Goal: Task Accomplishment & Management: Manage account settings

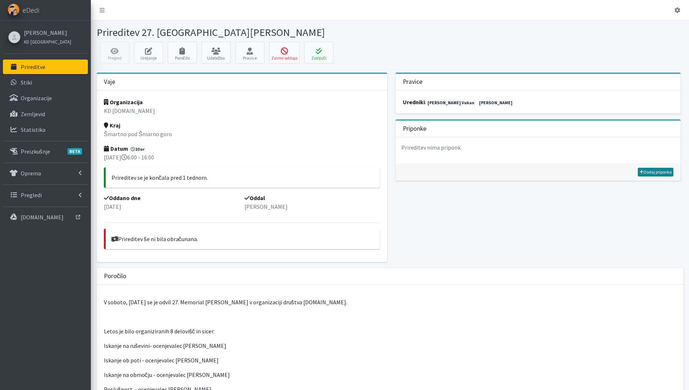
drag, startPoint x: 653, startPoint y: 170, endPoint x: 628, endPoint y: 171, distance: 24.3
click at [653, 170] on link "Dodaj priponko" at bounding box center [656, 172] width 36 height 9
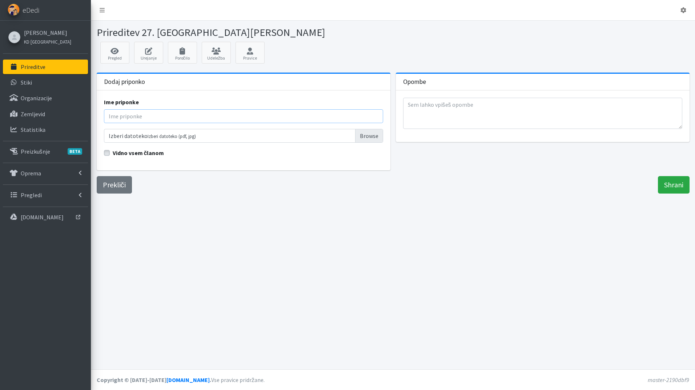
click at [160, 114] on input "Ime priponke" at bounding box center [243, 116] width 279 height 14
type input "Rezultati"
click at [368, 133] on input "Izberi datoteko Izberi datoteko (pdf, jpg)" at bounding box center [243, 136] width 279 height 14
type input "C:\fakepath\Rezultati TM25.pdf"
click at [113, 151] on label "Vidno vsem članom" at bounding box center [139, 153] width 52 height 9
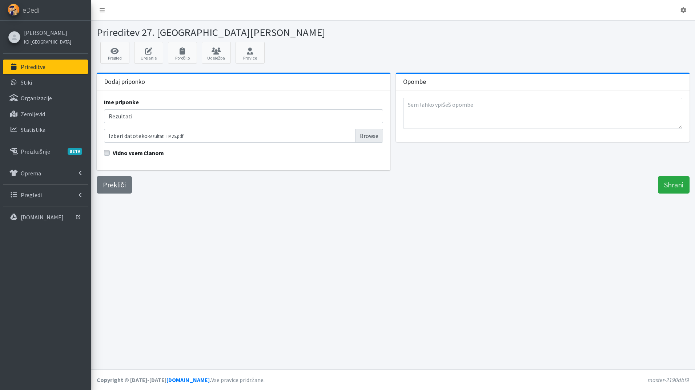
click at [109, 151] on input "Vidno vsem članom" at bounding box center [107, 152] width 6 height 7
checkbox input "true"
click at [669, 178] on input "Shrani" at bounding box center [674, 184] width 32 height 17
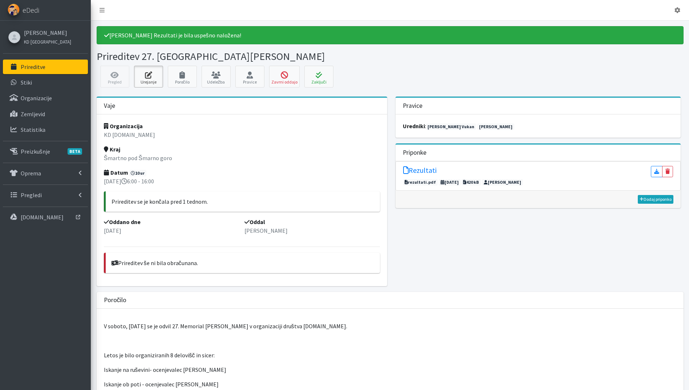
click at [163, 76] on link "Urejanje" at bounding box center [148, 77] width 29 height 22
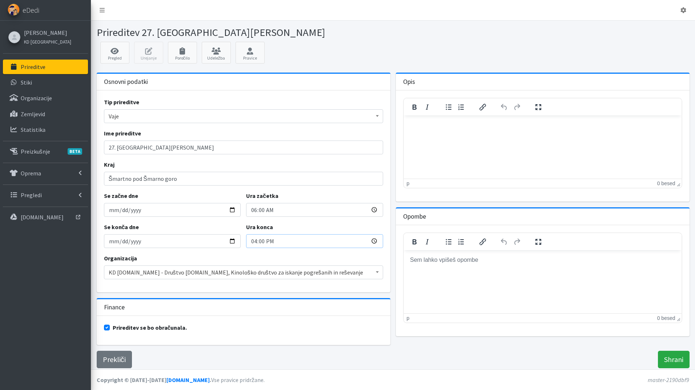
click at [253, 241] on input "16:00" at bounding box center [314, 241] width 137 height 14
type input "17:00"
click at [674, 360] on input "Shrani" at bounding box center [674, 359] width 32 height 17
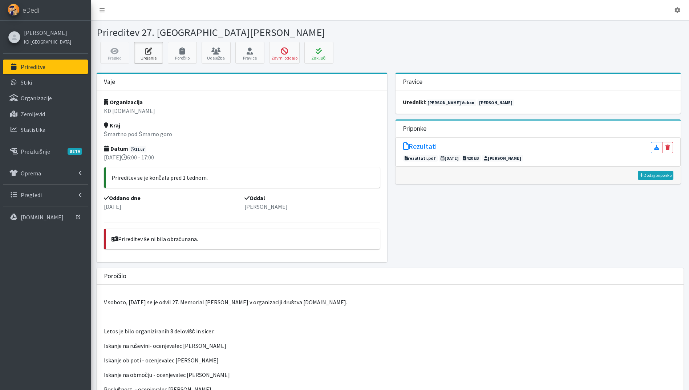
click at [146, 54] on link "Urejanje" at bounding box center [148, 53] width 29 height 22
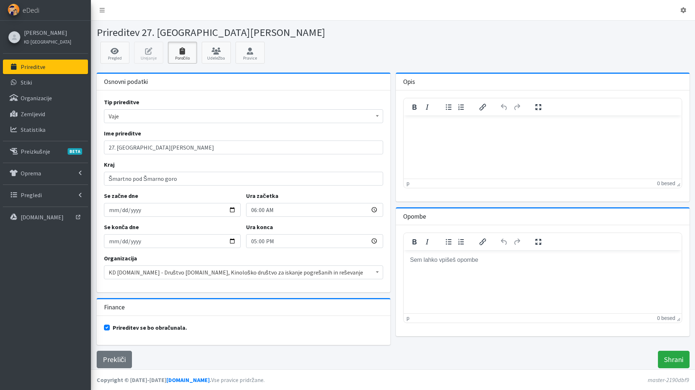
click at [183, 56] on link "Poročilo" at bounding box center [182, 53] width 29 height 22
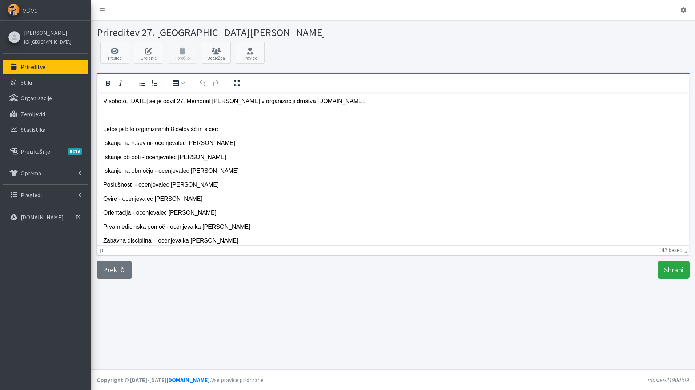
click at [157, 199] on p "Ovire - ocenjevalec damjan Hrovat" at bounding box center [392, 199] width 579 height 8
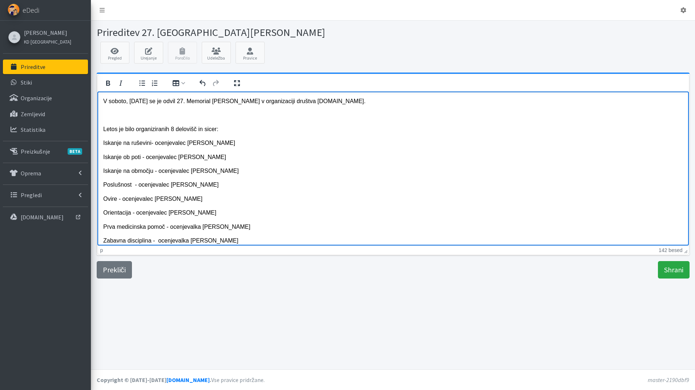
scroll to position [55, 0]
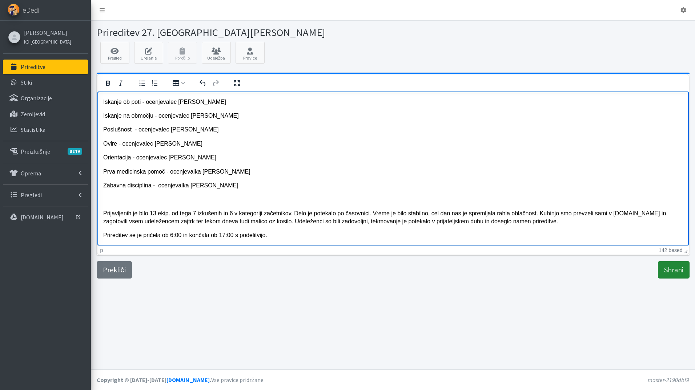
click at [673, 271] on input "Shrani" at bounding box center [674, 269] width 32 height 17
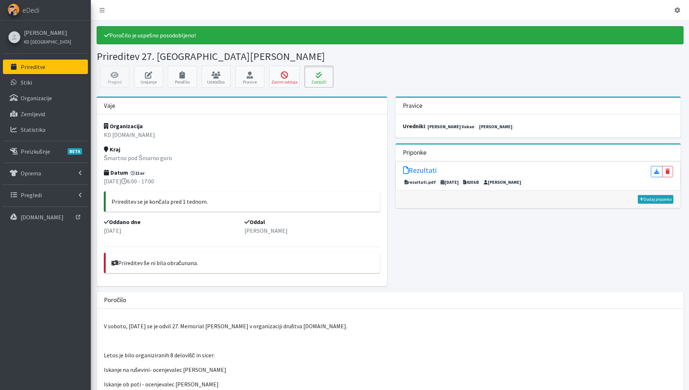
click at [318, 70] on button "Zaključi" at bounding box center [318, 77] width 29 height 22
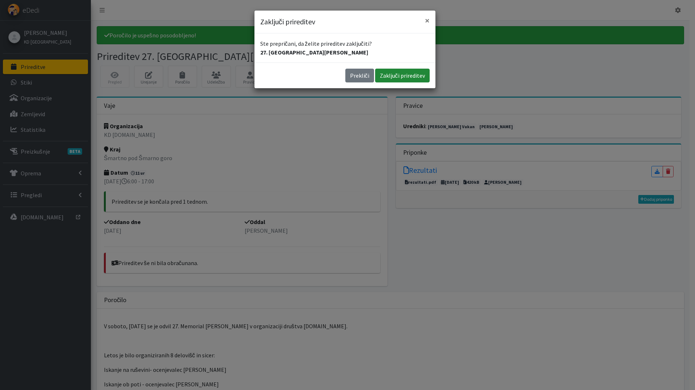
click at [412, 75] on button "Zaključi prireditev" at bounding box center [402, 76] width 54 height 14
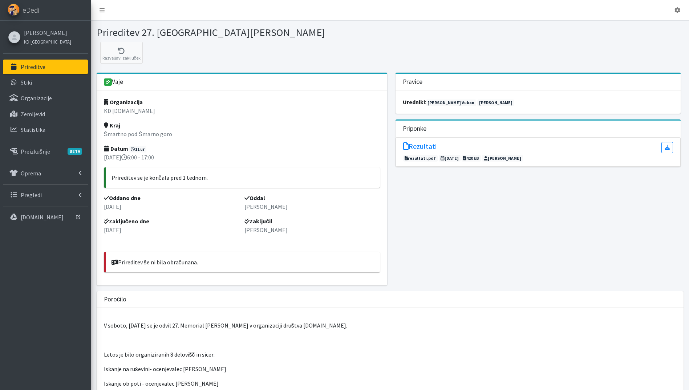
click at [47, 66] on link "Prireditve" at bounding box center [45, 67] width 85 height 15
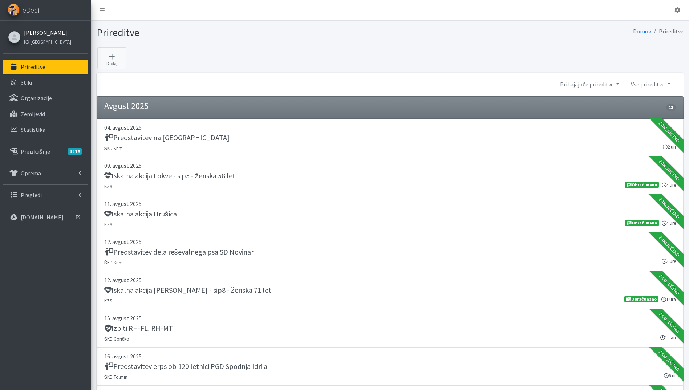
click at [42, 32] on link "[PERSON_NAME]" at bounding box center [47, 32] width 47 height 9
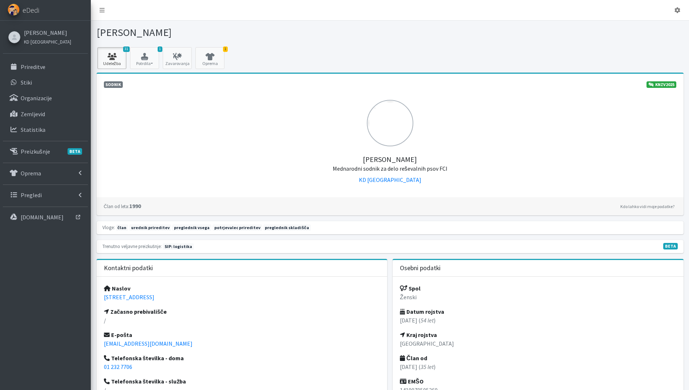
click at [107, 58] on icon at bounding box center [112, 56] width 25 height 7
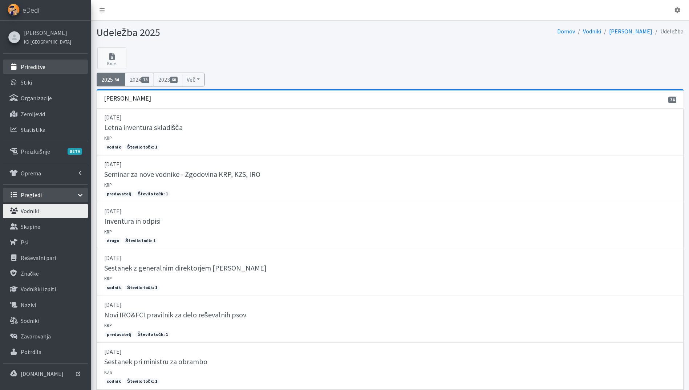
click at [46, 65] on link "Prireditve" at bounding box center [45, 67] width 85 height 15
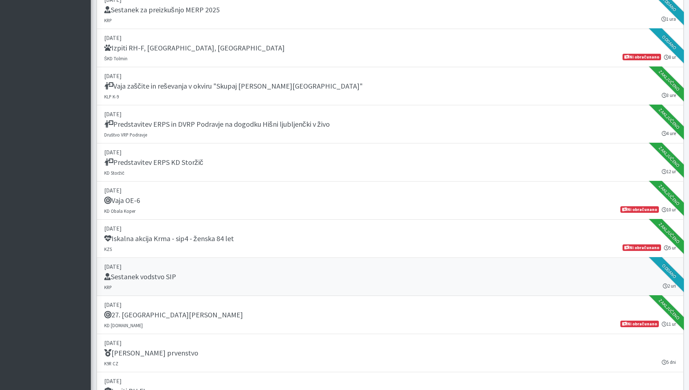
scroll to position [654, 0]
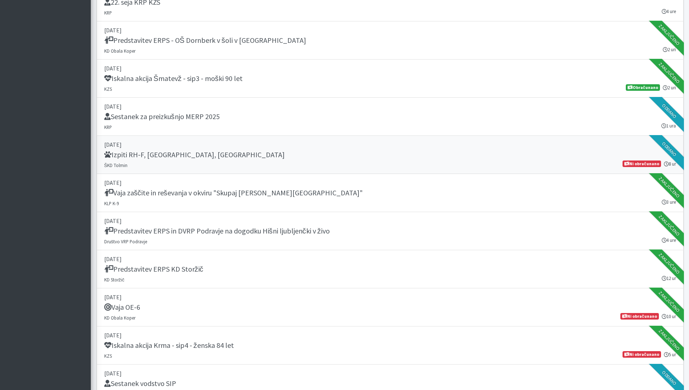
click at [255, 149] on p "[DATE]" at bounding box center [390, 144] width 572 height 9
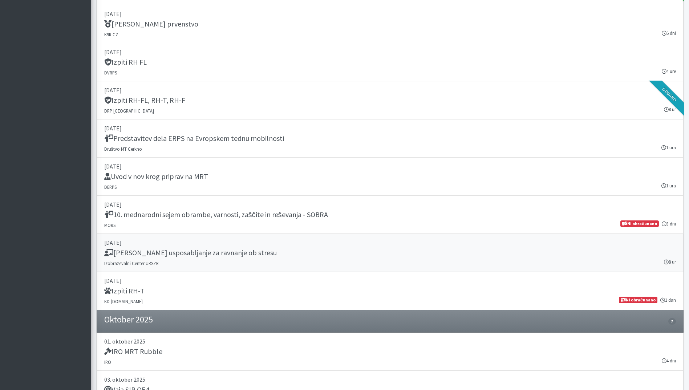
scroll to position [872, 0]
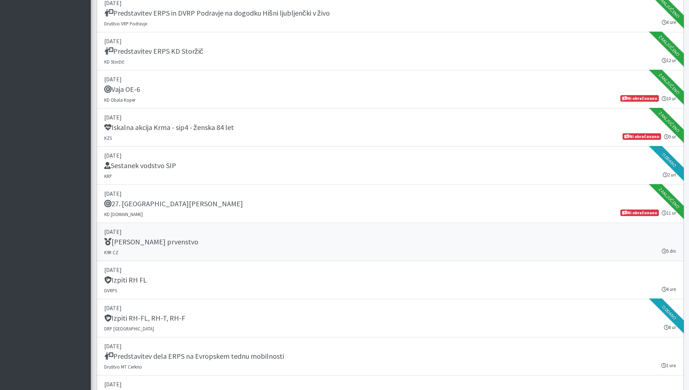
click at [278, 246] on div "[PERSON_NAME] prvenstvo" at bounding box center [390, 243] width 572 height 10
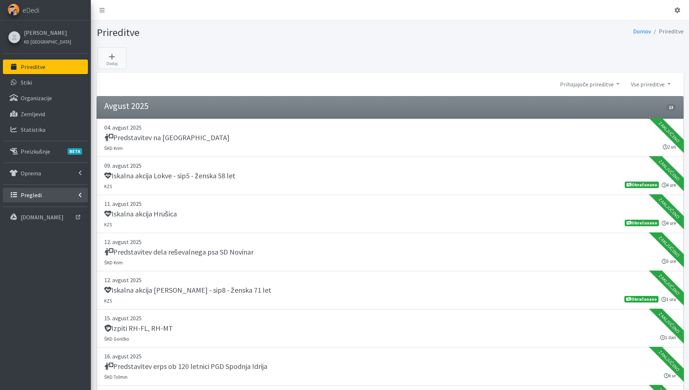
click at [36, 192] on p "Pregledi" at bounding box center [31, 194] width 21 height 7
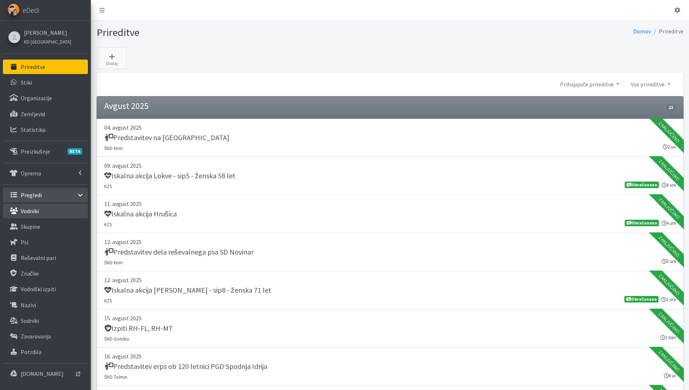
click at [35, 210] on p "Vodniki" at bounding box center [30, 210] width 18 height 7
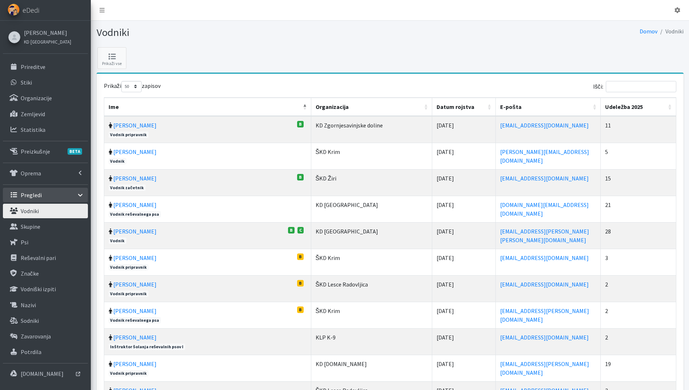
select select "50"
click at [672, 107] on th "Udeležba 2025" at bounding box center [638, 107] width 75 height 19
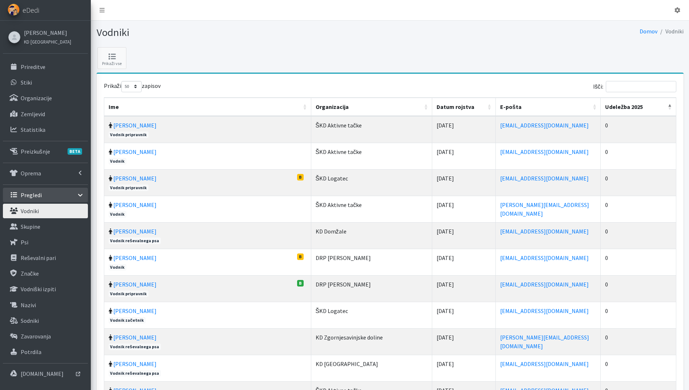
click at [672, 107] on th "Udeležba 2025" at bounding box center [638, 107] width 75 height 19
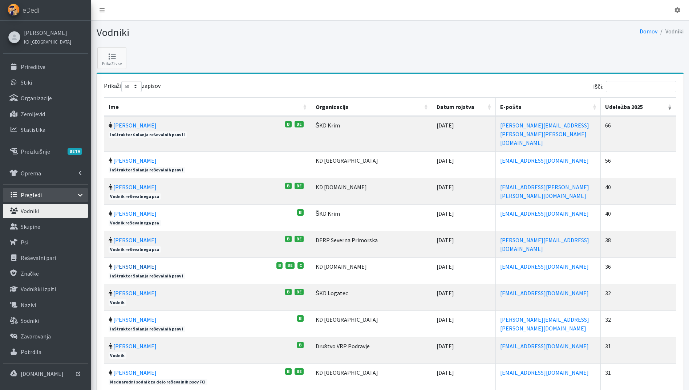
click at [126, 263] on link "[PERSON_NAME]" at bounding box center [134, 266] width 43 height 7
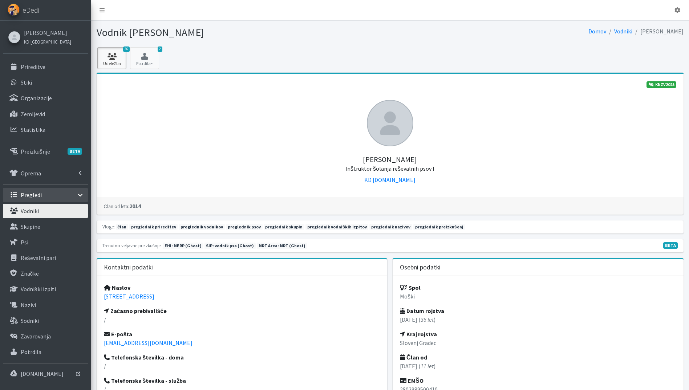
click at [112, 57] on icon at bounding box center [112, 56] width 25 height 7
click at [40, 214] on link "Vodniki" at bounding box center [45, 211] width 85 height 15
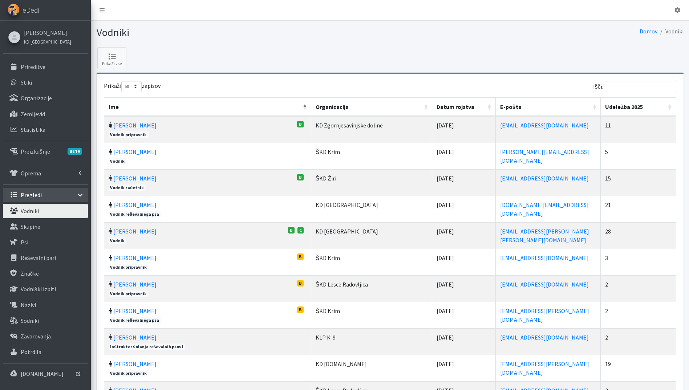
select select "50"
click at [670, 109] on th "Udeležba 2025" at bounding box center [638, 107] width 75 height 19
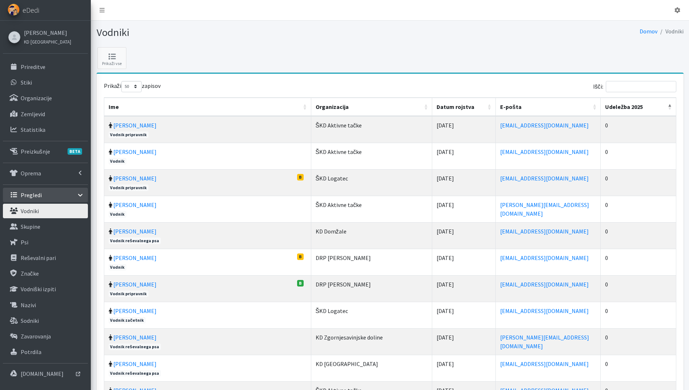
click at [670, 109] on th "Udeležba 2025" at bounding box center [638, 107] width 75 height 19
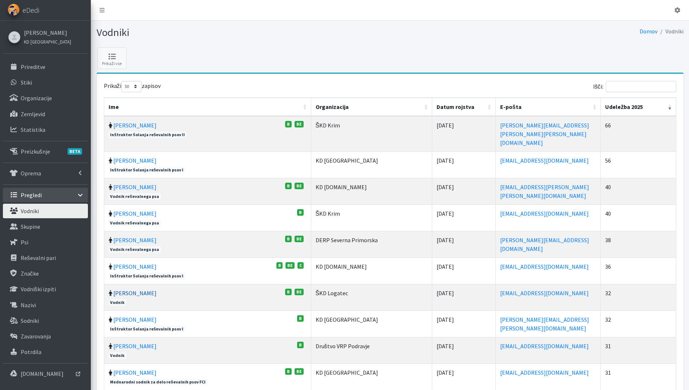
click at [145, 290] on link "Jernej Gregorin" at bounding box center [134, 293] width 43 height 7
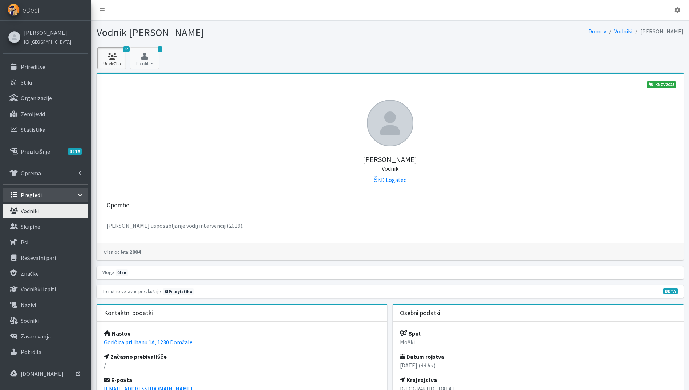
click at [120, 62] on link "32 Udeležba" at bounding box center [111, 58] width 29 height 22
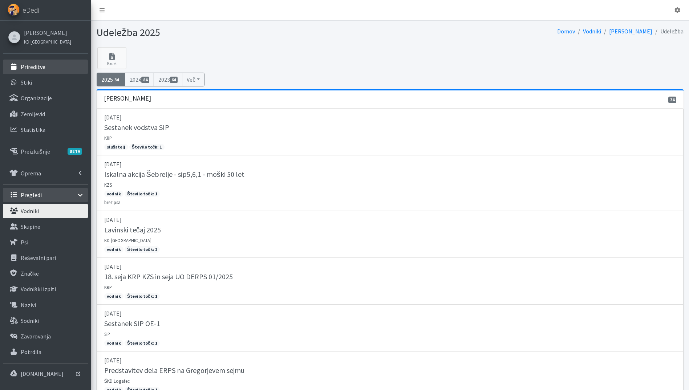
click at [37, 62] on link "Prireditve" at bounding box center [45, 67] width 85 height 15
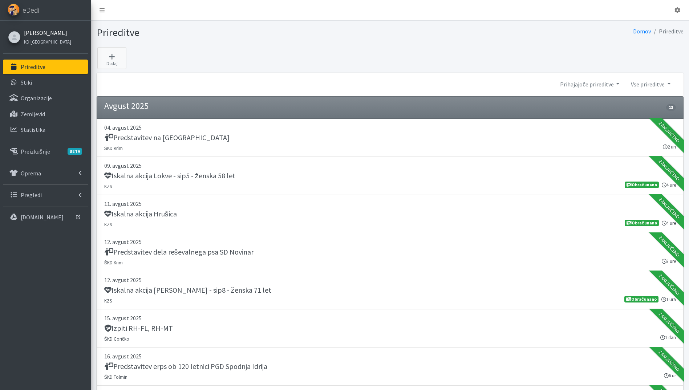
click at [32, 28] on link "[PERSON_NAME]" at bounding box center [47, 32] width 47 height 9
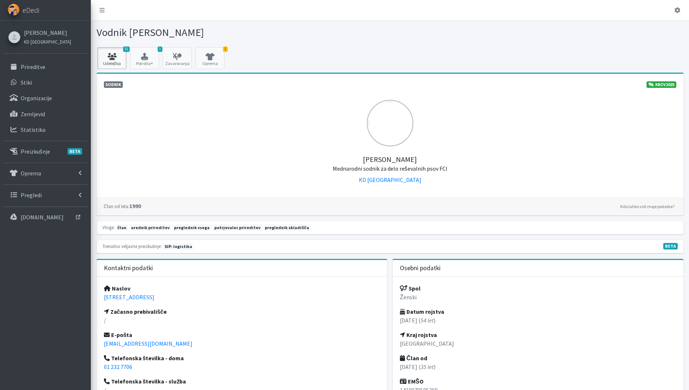
click at [116, 61] on link "31 Udeležba" at bounding box center [111, 58] width 29 height 22
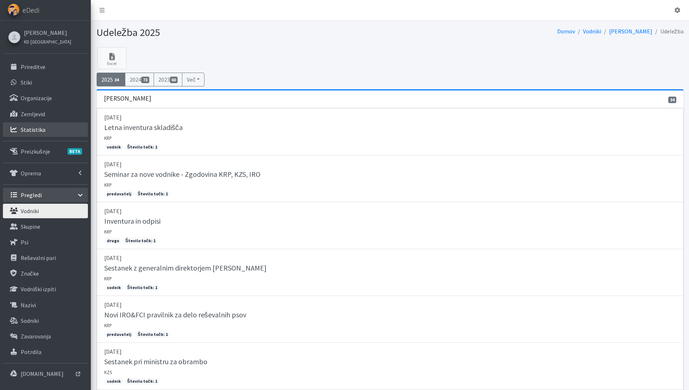
click at [33, 131] on p "Statistika" at bounding box center [33, 129] width 25 height 7
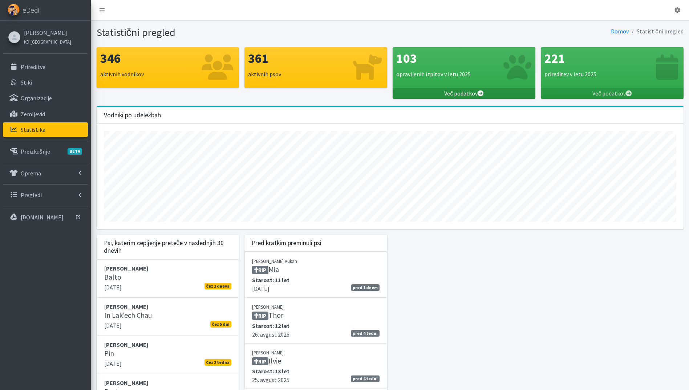
click at [477, 90] on link "Več podatkov" at bounding box center [464, 93] width 143 height 11
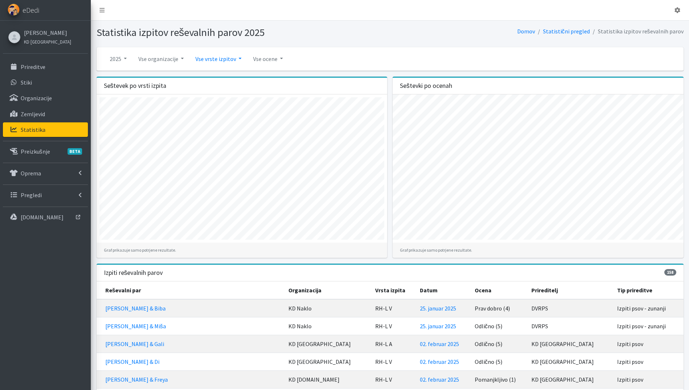
click at [213, 64] on link "Vse vrste izpitov" at bounding box center [219, 59] width 58 height 15
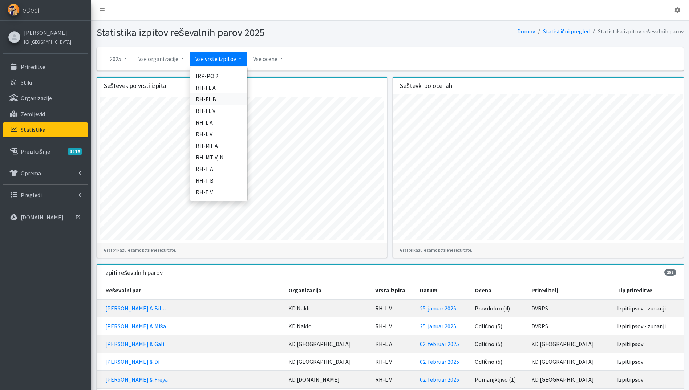
click at [222, 101] on link "RH-FL B" at bounding box center [218, 99] width 57 height 12
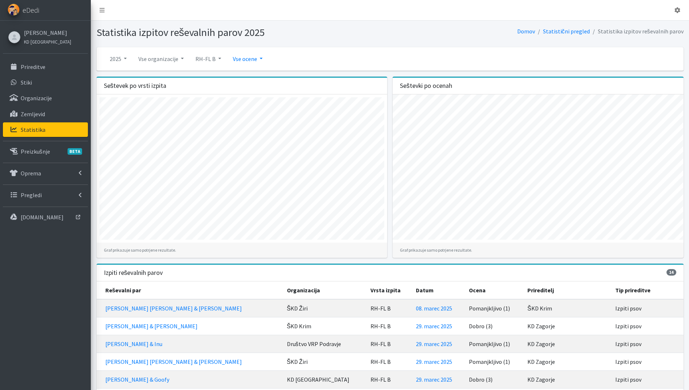
click at [254, 59] on link "Vse ocene" at bounding box center [247, 59] width 41 height 15
click at [253, 77] on link "Samo pozitivne" at bounding box center [255, 76] width 57 height 12
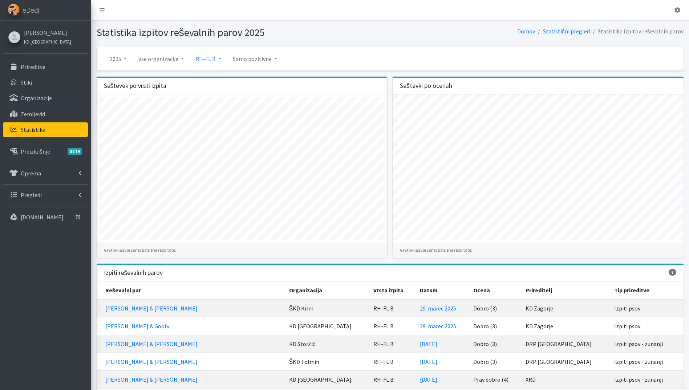
click at [208, 58] on link "RH-FL B" at bounding box center [208, 59] width 37 height 15
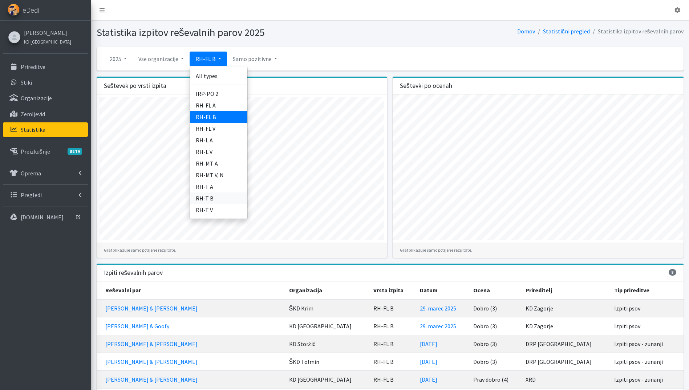
click at [224, 198] on link "RH-T B" at bounding box center [218, 199] width 57 height 12
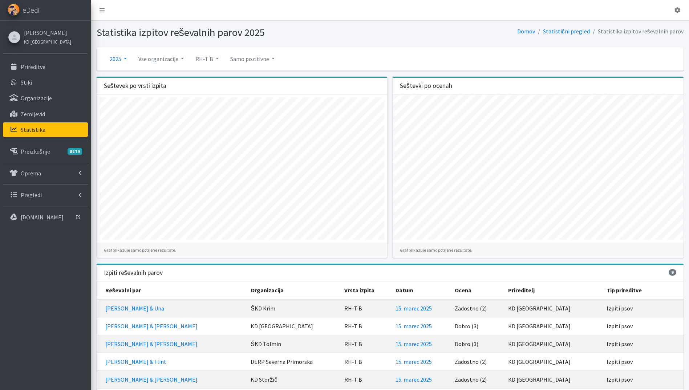
click at [118, 58] on link "2025" at bounding box center [118, 59] width 29 height 15
click at [129, 88] on link "2024" at bounding box center [132, 88] width 57 height 12
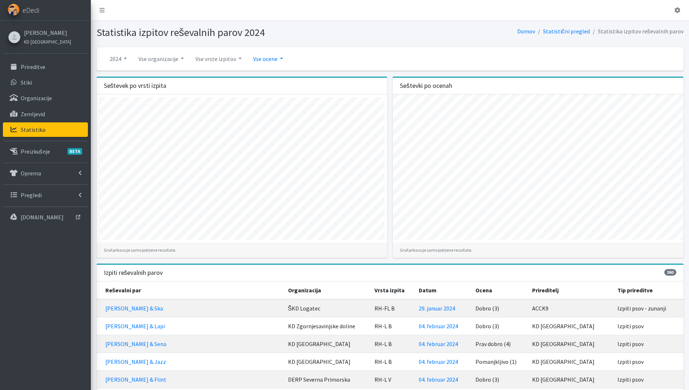
click at [268, 56] on link "Vse ocene" at bounding box center [267, 59] width 41 height 15
click at [271, 72] on link "Samo pozitivne" at bounding box center [276, 76] width 57 height 12
click at [215, 58] on link "Vse vrste izpitov" at bounding box center [219, 59] width 58 height 15
click at [222, 62] on link "Vse vrste izpitov" at bounding box center [219, 59] width 58 height 15
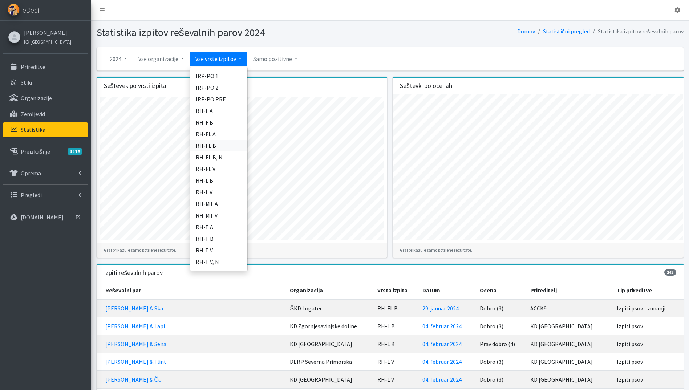
click at [222, 144] on link "RH-FL B" at bounding box center [218, 146] width 57 height 12
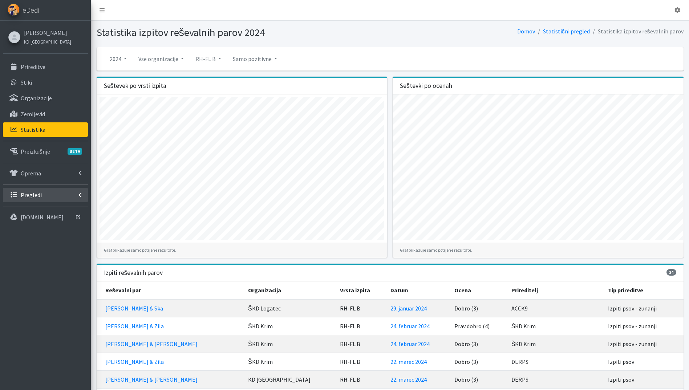
click at [43, 197] on link "Pregledi" at bounding box center [45, 195] width 85 height 15
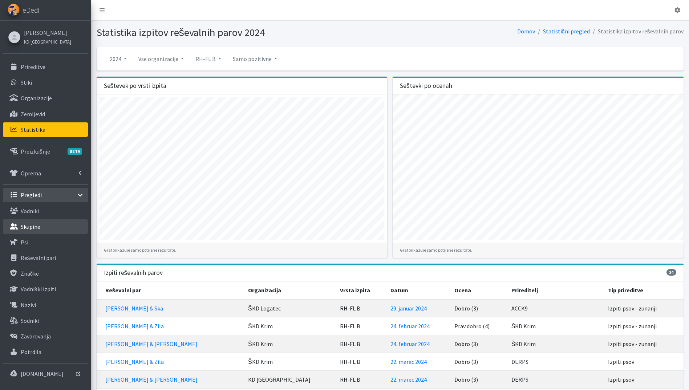
click at [40, 229] on p "Skupine" at bounding box center [31, 226] width 20 height 7
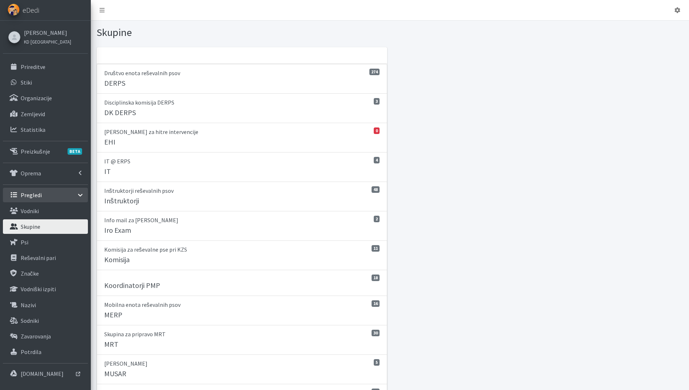
scroll to position [218, 0]
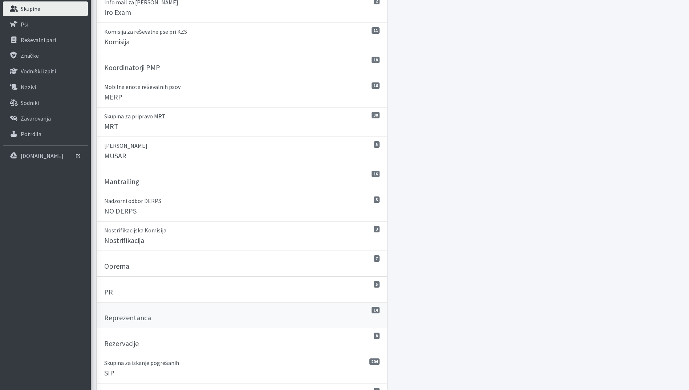
click at [184, 320] on div "Reprezentanca" at bounding box center [242, 319] width 276 height 10
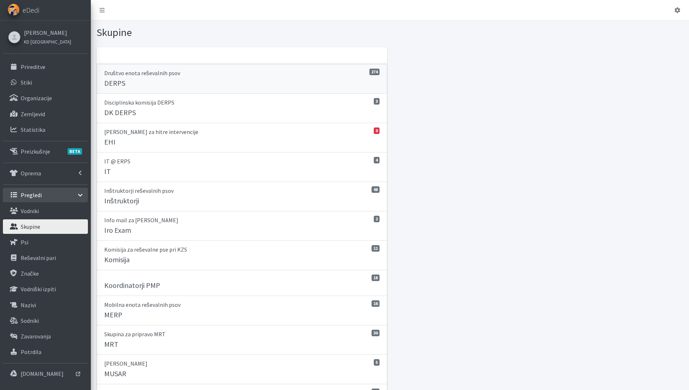
click at [184, 73] on p "Društvo enota reševalnih psov" at bounding box center [242, 73] width 276 height 9
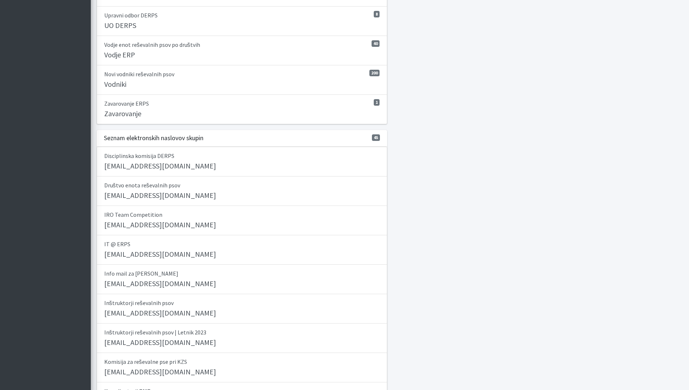
scroll to position [436, 0]
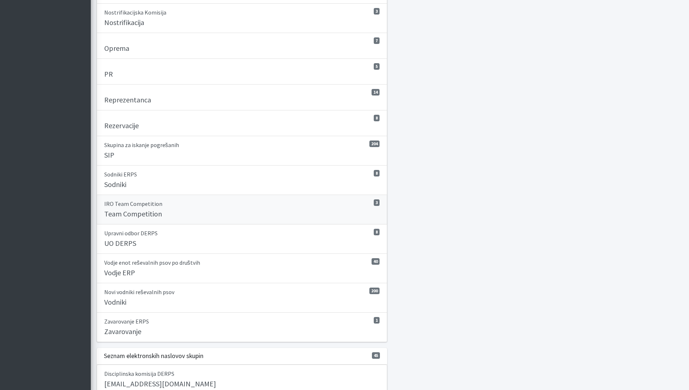
click at [193, 207] on p "IRO Team Competition" at bounding box center [242, 203] width 276 height 9
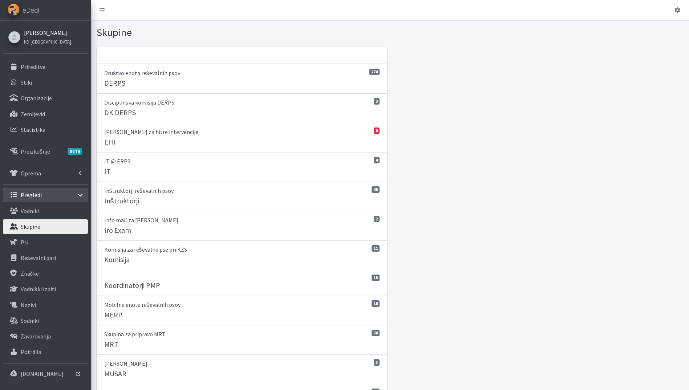
click at [45, 30] on link "[PERSON_NAME]" at bounding box center [47, 32] width 47 height 9
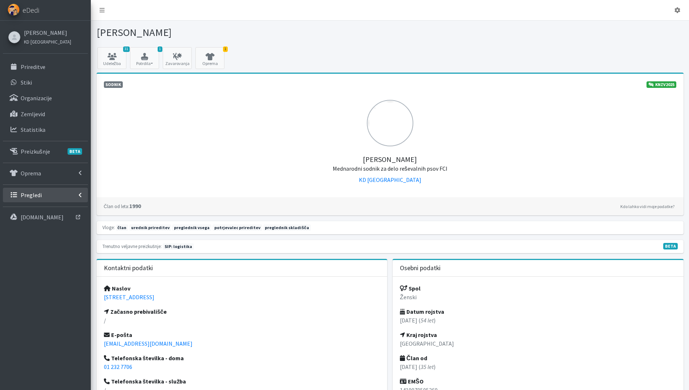
click at [41, 197] on link "Pregledi" at bounding box center [45, 195] width 85 height 15
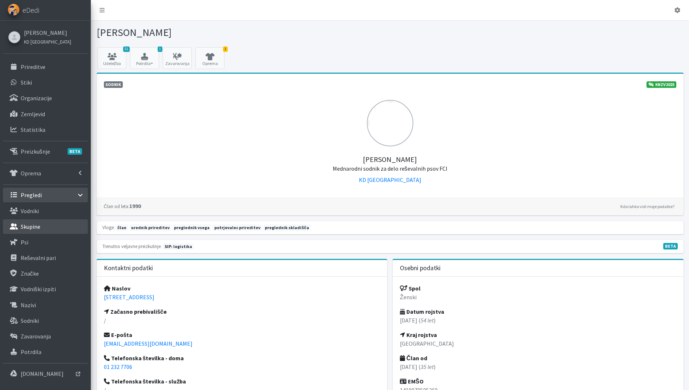
click at [47, 232] on link "Skupine" at bounding box center [45, 226] width 85 height 15
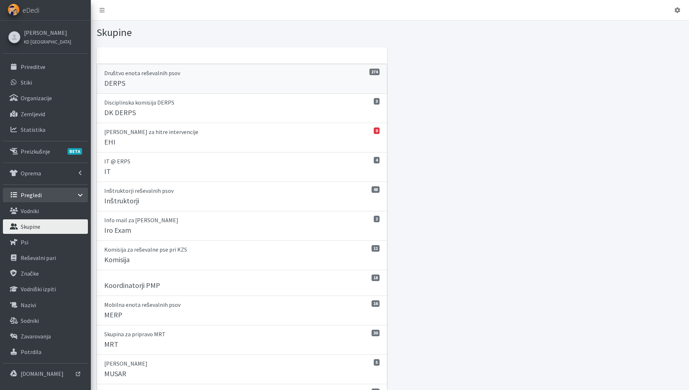
click at [174, 77] on link "274 Društvo [PERSON_NAME] psov DERPS" at bounding box center [242, 79] width 291 height 30
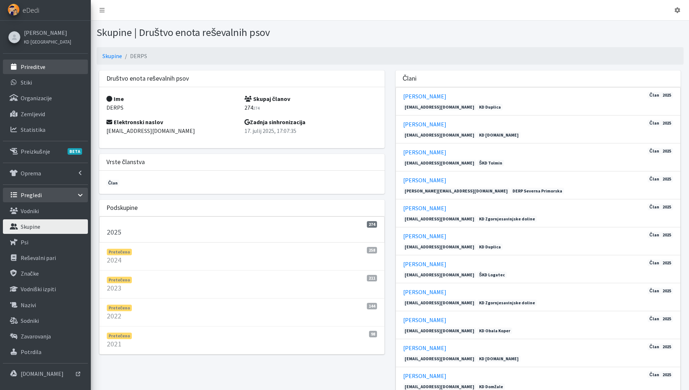
click at [43, 63] on link "Prireditve" at bounding box center [45, 67] width 85 height 15
